Goal: Check status: Check status

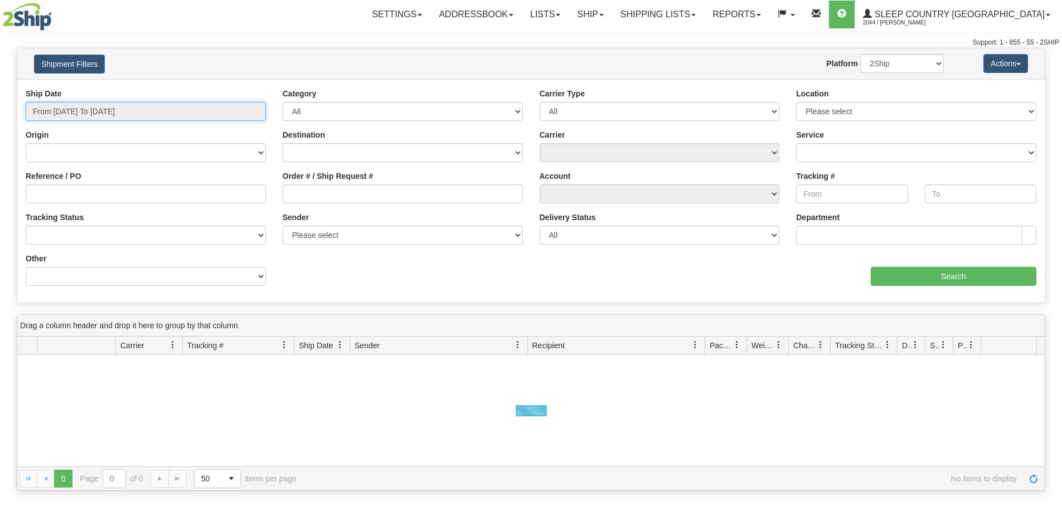
click at [142, 110] on input "From [DATE] To [DATE]" at bounding box center [146, 111] width 240 height 19
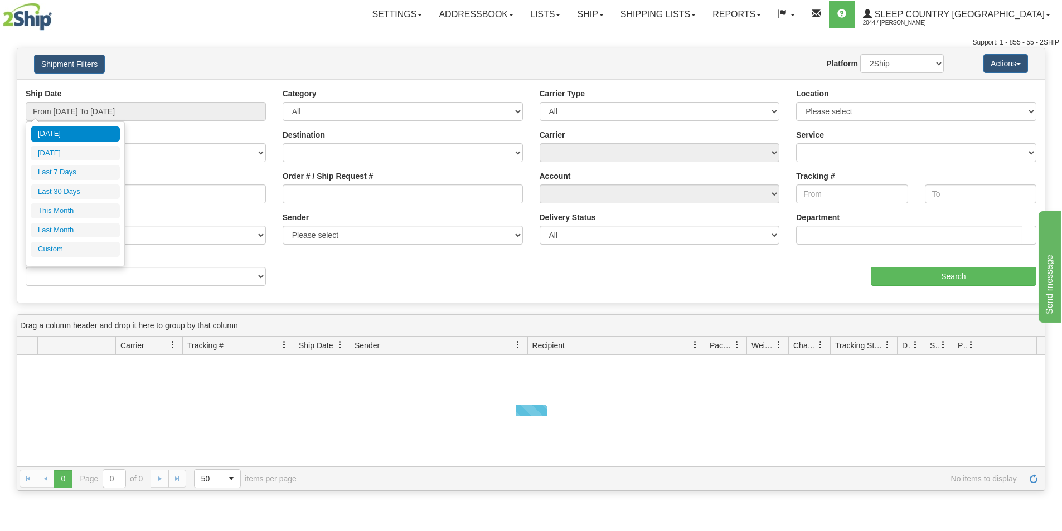
click at [90, 193] on li "Last 30 Days" at bounding box center [75, 192] width 89 height 15
type input "From [DATE] To [DATE]"
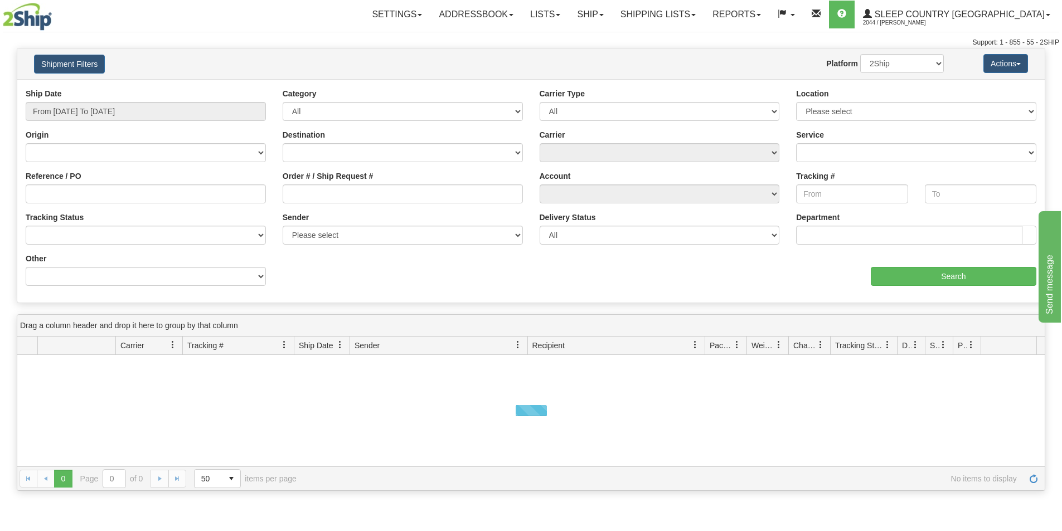
click at [327, 204] on div "Order # / Ship Request #" at bounding box center [402, 191] width 257 height 41
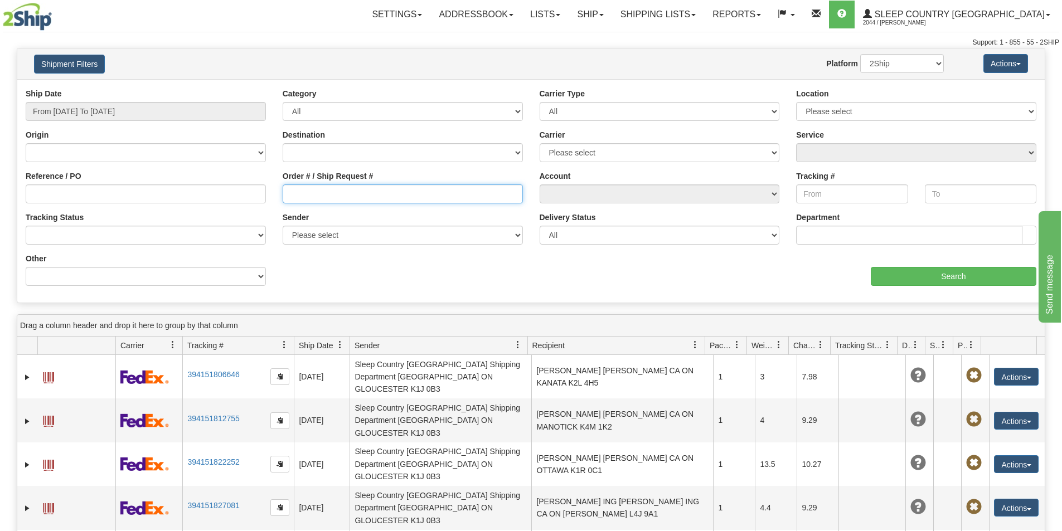
click at [330, 197] on input "Order # / Ship Request #" at bounding box center [403, 194] width 240 height 19
paste input "9000I064468"
type input "9000I064468"
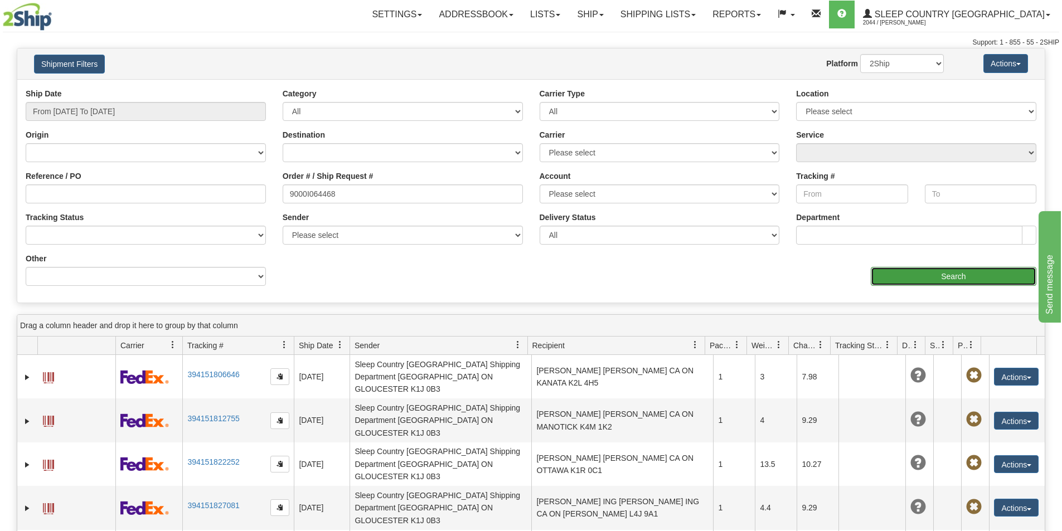
click at [917, 283] on input "Search" at bounding box center [954, 276] width 166 height 19
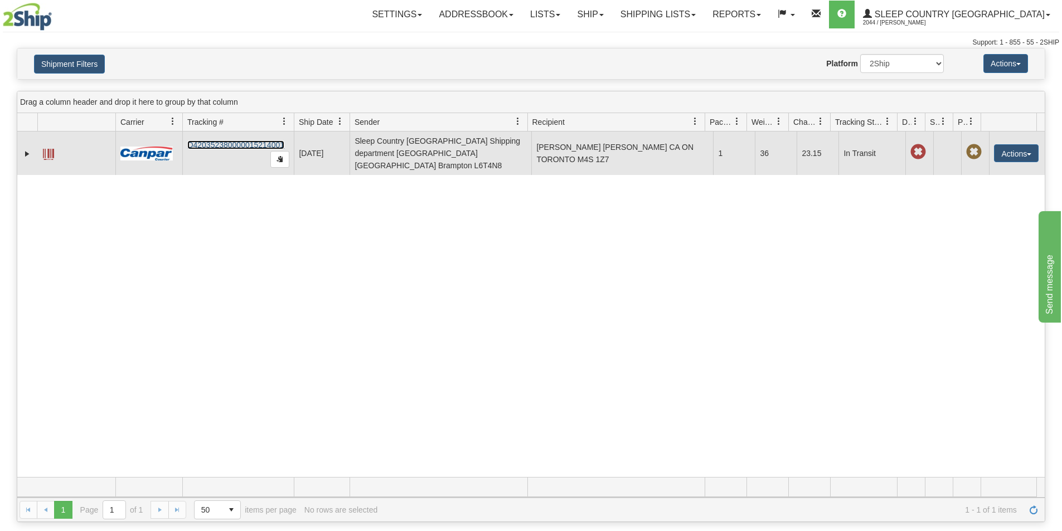
click at [234, 141] on link "D420352380000015214001" at bounding box center [235, 145] width 97 height 9
